Goal: Task Accomplishment & Management: Use online tool/utility

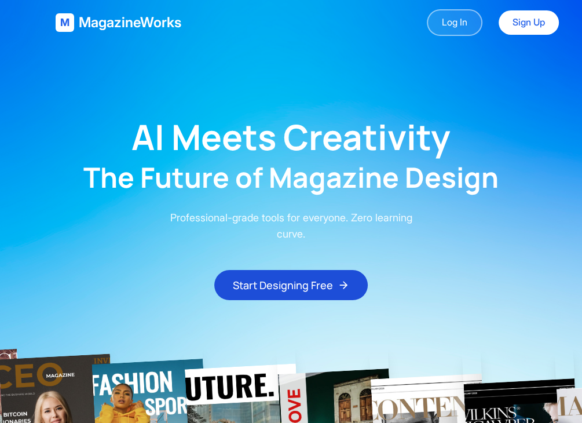
click at [462, 26] on link "Log In" at bounding box center [455, 22] width 56 height 27
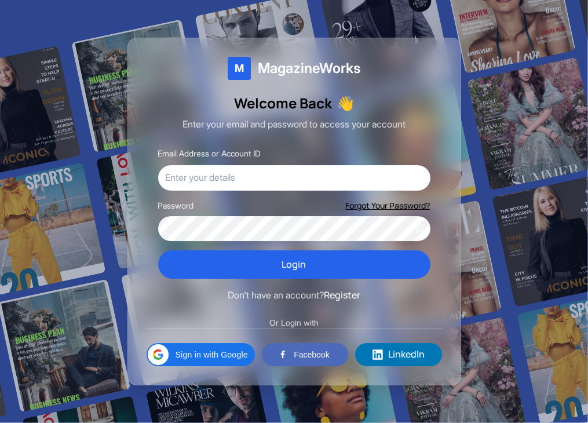
drag, startPoint x: 0, startPoint y: 0, endPoint x: 452, endPoint y: 47, distance: 454.5
click at [452, 47] on div "M MagazineWorks Welcome Back 👋 Enter your email and password to access your acc…" at bounding box center [295, 212] width 334 height 348
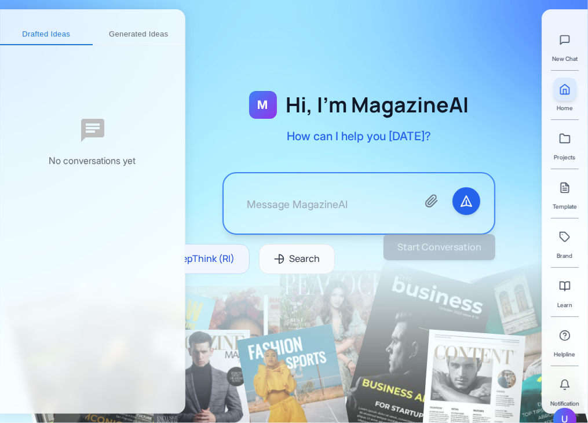
click at [566, 415] on div "U" at bounding box center [564, 419] width 23 height 23
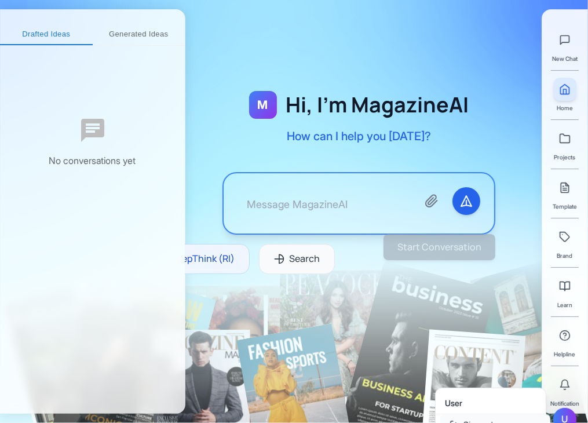
click at [453, 418] on button "Sign out" at bounding box center [495, 424] width 110 height 21
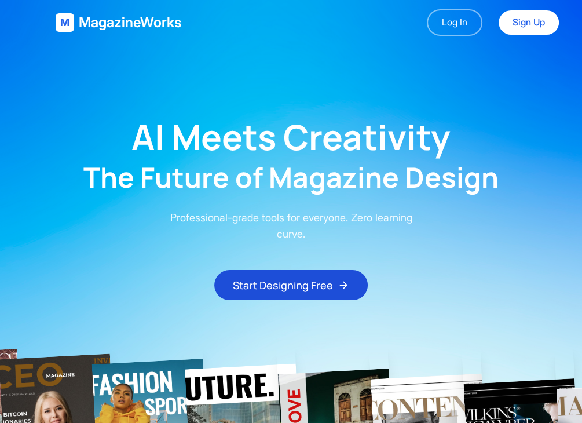
click at [438, 126] on h1 "AI Meets Creativity" at bounding box center [291, 136] width 319 height 35
click at [463, 31] on link "Log In" at bounding box center [455, 22] width 56 height 27
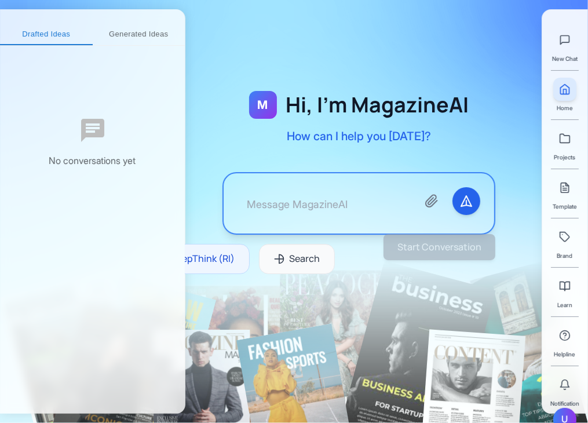
click at [369, 190] on textarea at bounding box center [323, 203] width 171 height 32
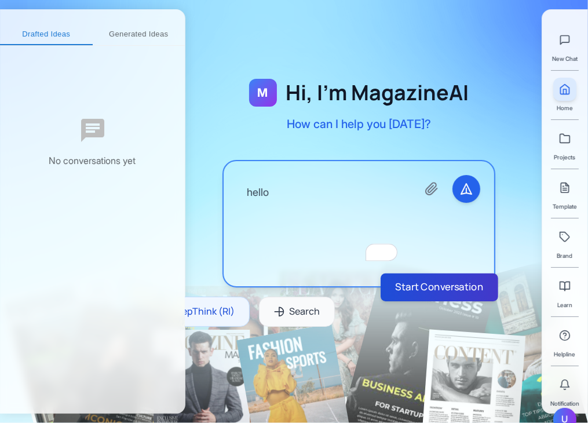
click at [458, 281] on button "Start Conversation" at bounding box center [440, 288] width 118 height 28
type textarea "hello"
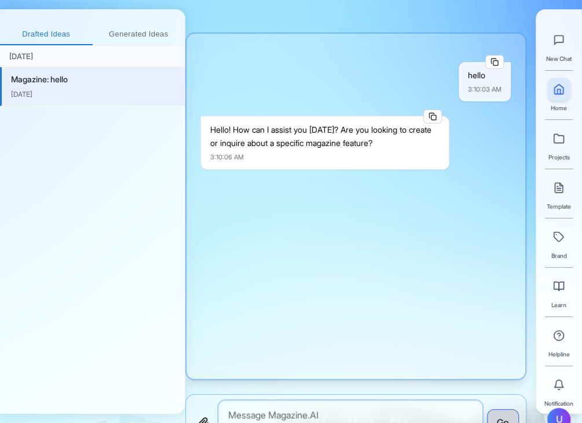
click at [310, 417] on textarea at bounding box center [350, 422] width 264 height 45
type textarea "generate a magazine on reneissance"
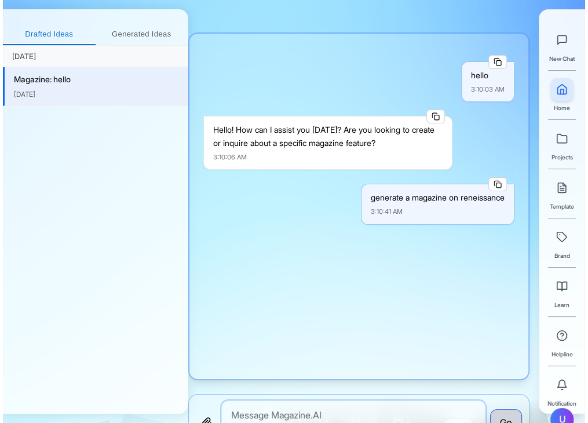
scroll to position [111, 0]
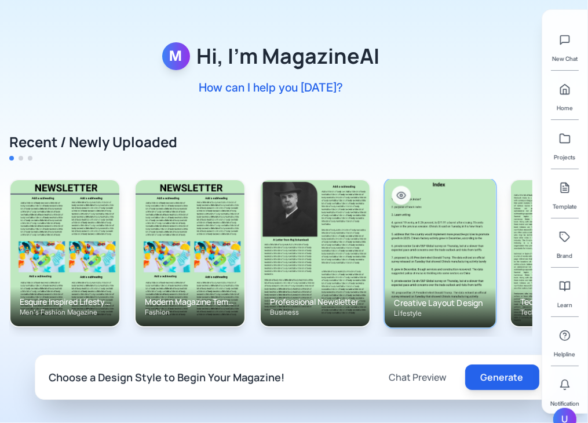
click at [422, 256] on img at bounding box center [440, 253] width 111 height 149
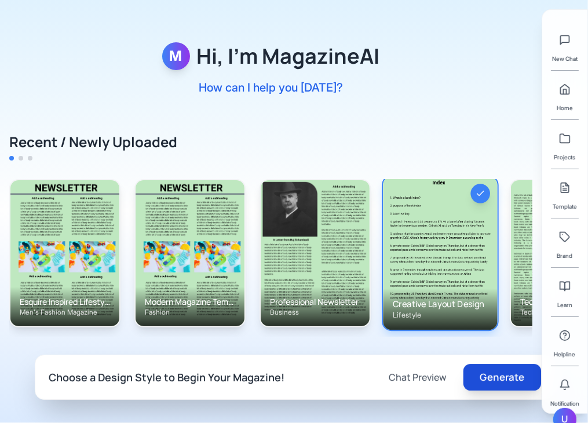
click at [507, 374] on button "Generate" at bounding box center [502, 377] width 78 height 27
click at [485, 101] on div "M Hi, I'm MagazineAI How can I help you today? Recent / Newly Uploaded Esquire …" at bounding box center [294, 211] width 588 height 423
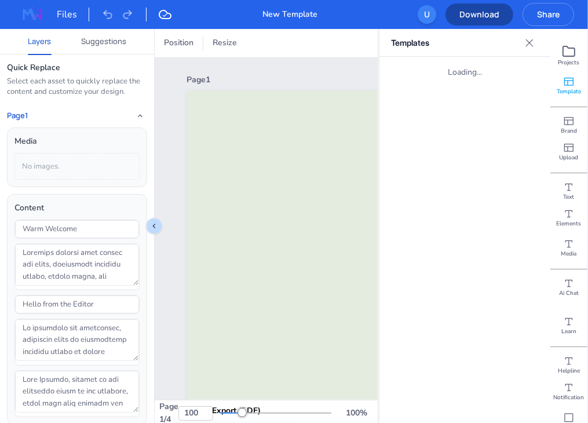
type input "11"
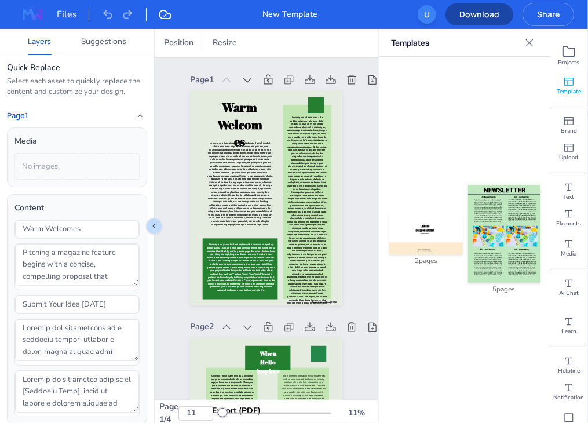
click at [527, 44] on icon at bounding box center [530, 43] width 12 height 12
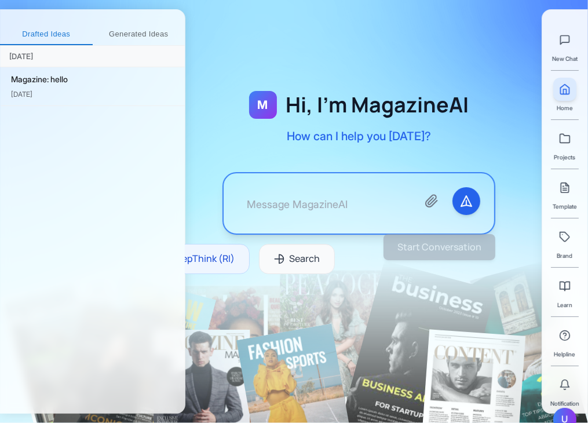
click at [387, 35] on div "M Hi, I'm MagazineAI How can I help you [DATE]? DeepThink (RI) Search Start Con…" at bounding box center [386, 211] width 403 height 423
click at [515, 126] on div "M Hi, I'm MagazineAI How can I help you [DATE]? DeepThink (RI) Search" at bounding box center [358, 192] width 347 height 254
click at [356, 198] on textarea at bounding box center [323, 203] width 171 height 32
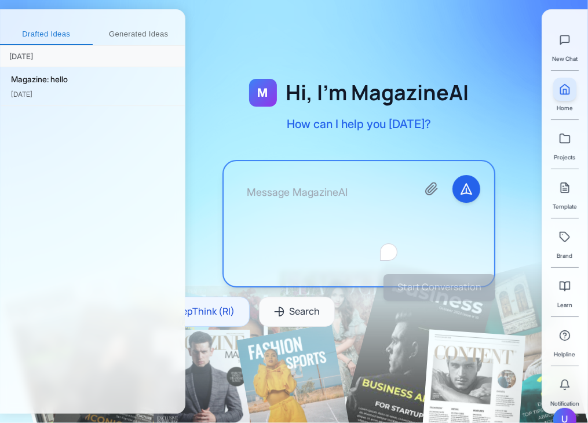
click at [356, 198] on textarea "To enrich screen reader interactions, please activate Accessibility in Grammarl…" at bounding box center [323, 223] width 171 height 97
